Goal: Task Accomplishment & Management: Use online tool/utility

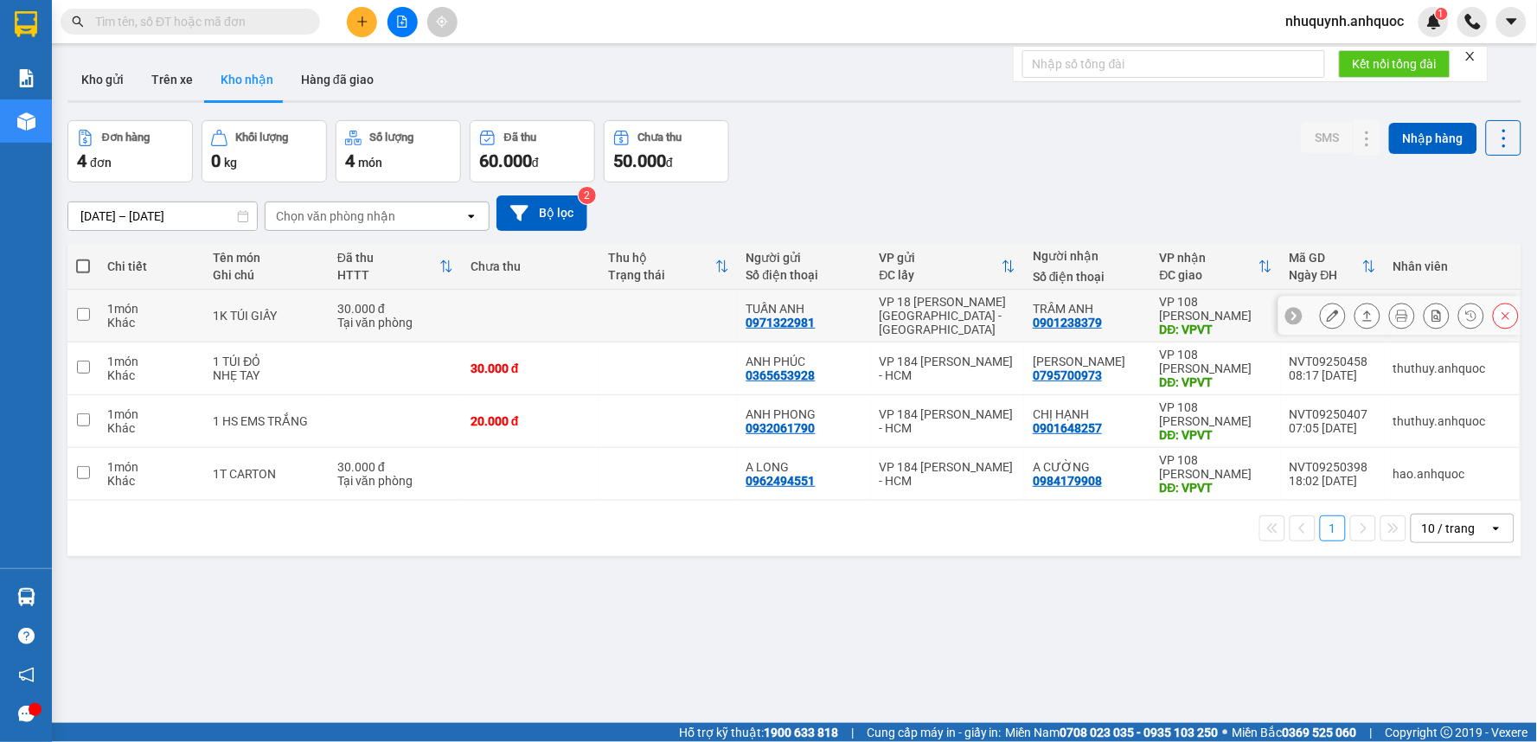
click at [612, 309] on td at bounding box center [669, 316] width 138 height 53
checkbox input "true"
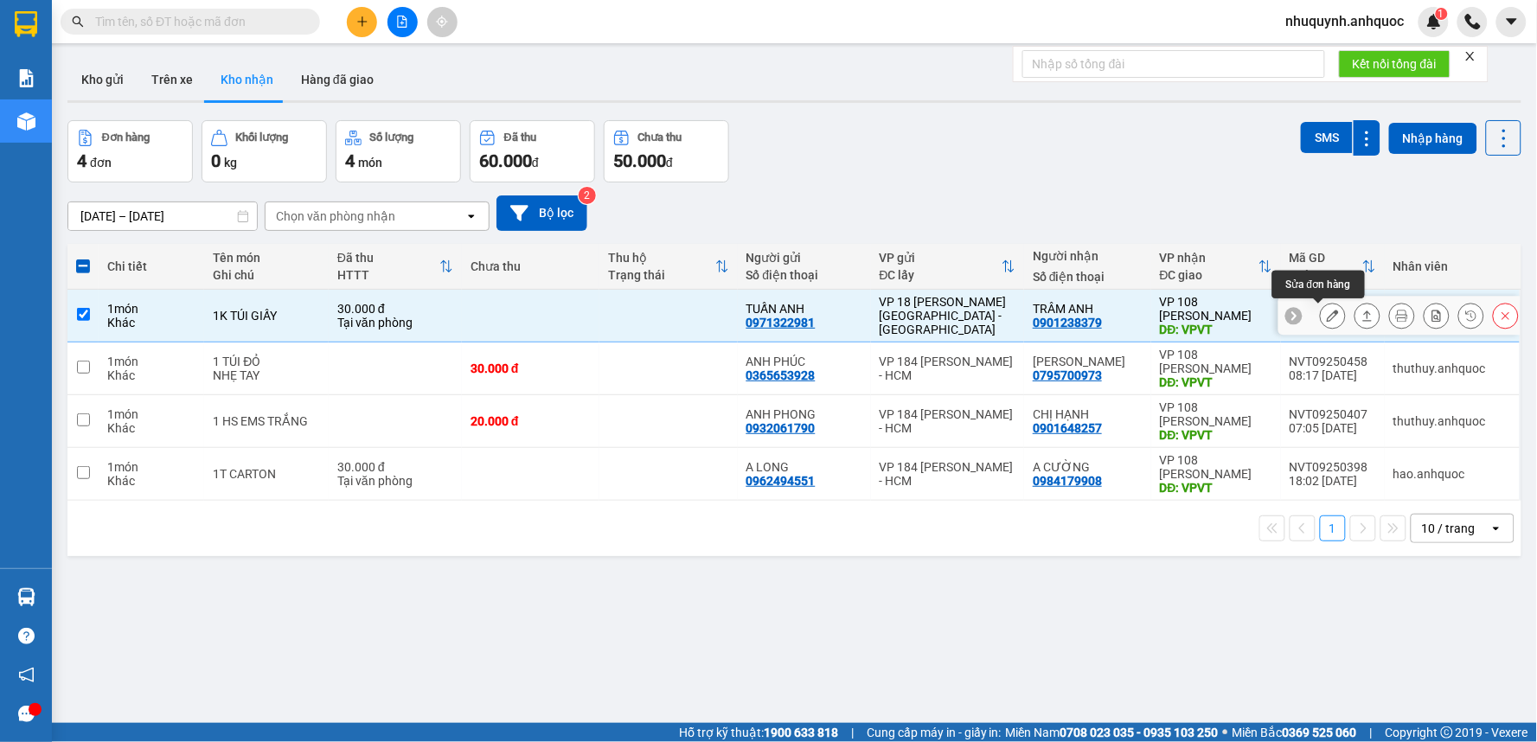
click at [1327, 312] on icon at bounding box center [1333, 316] width 12 height 12
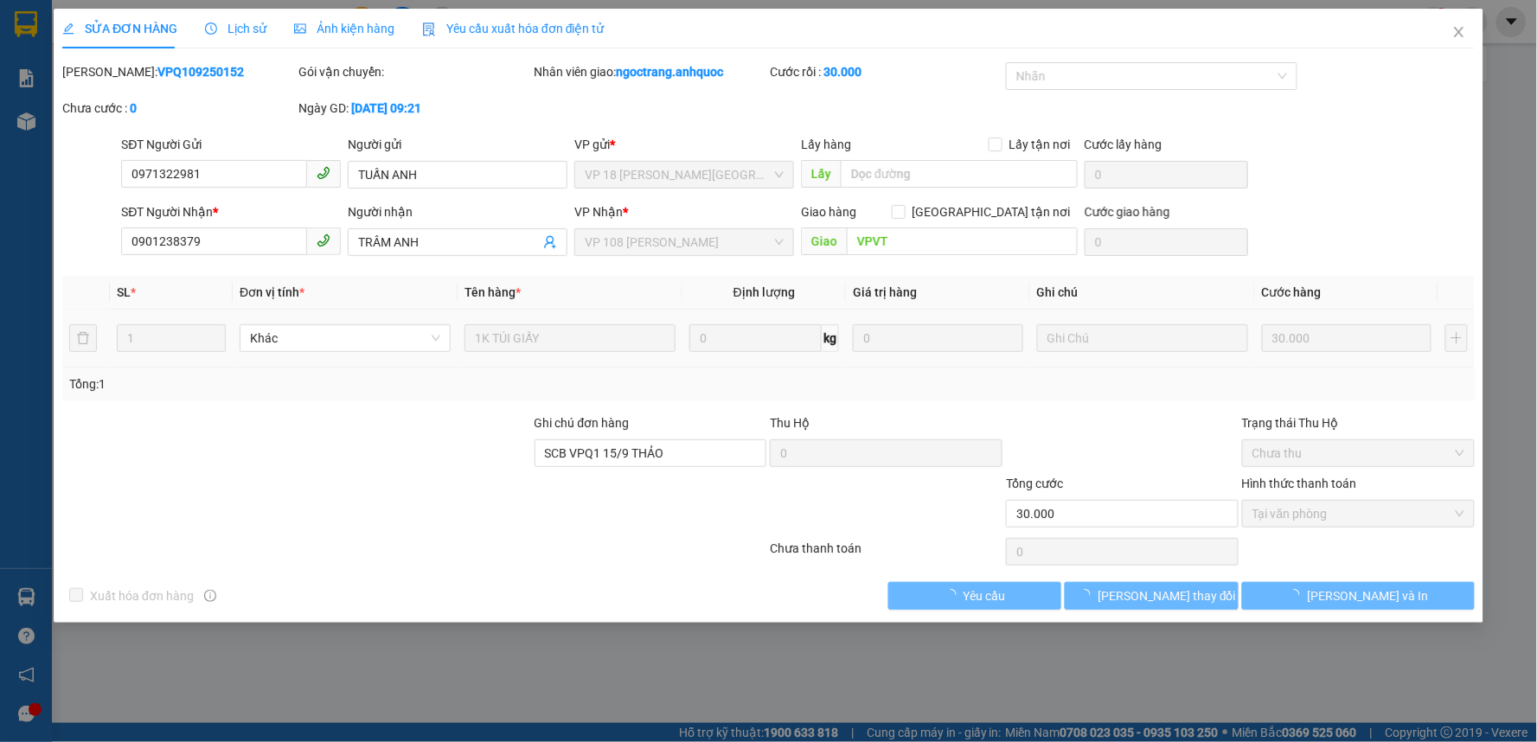
type input "0971322981"
type input "TUẤN ANH"
type input "0901238379"
type input "TRÂM ANH"
type input "VPVT"
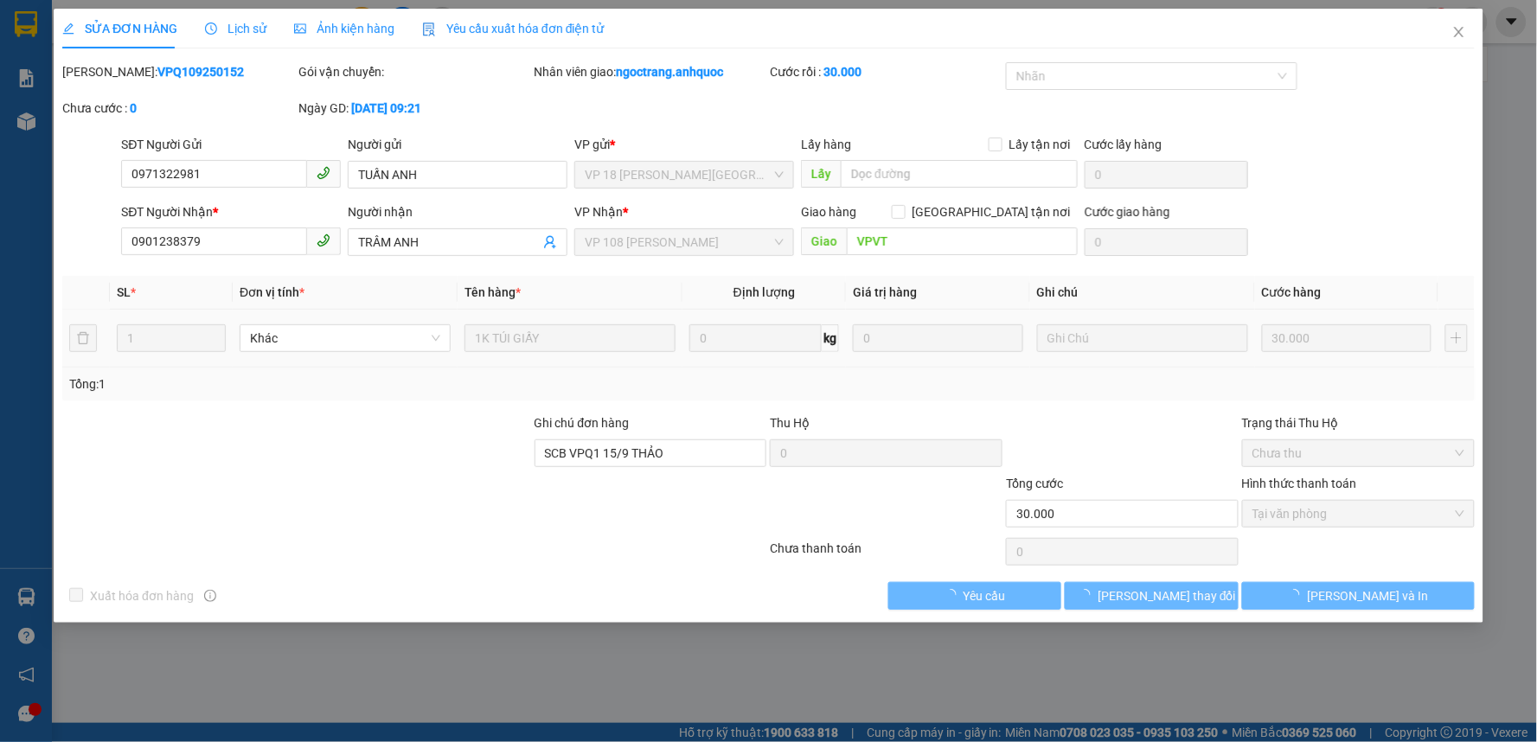
type input "SCB VPQ1 15/9 THẢO"
type input "30.000"
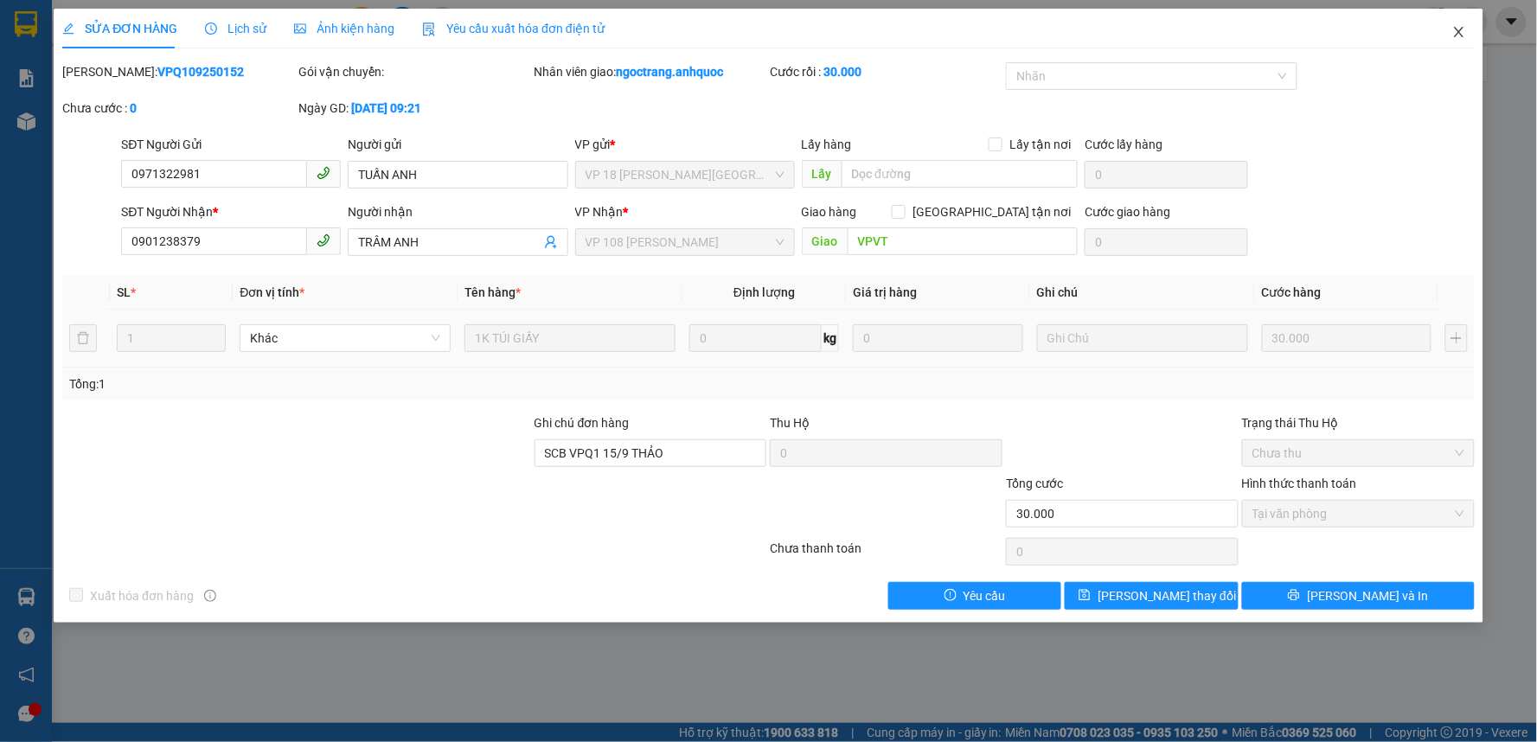
click at [1462, 29] on icon "close" at bounding box center [1460, 32] width 14 height 14
